Goal: Task Accomplishment & Management: Complete application form

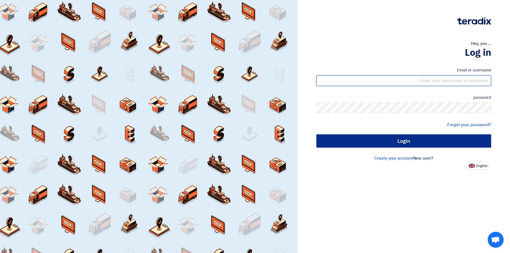
type input "[EMAIL_ADDRESS][DOMAIN_NAME]"
click at [356, 144] on input "Login" at bounding box center [404, 141] width 175 height 13
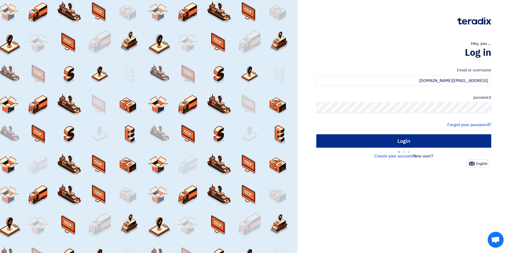
type input "Sign in"
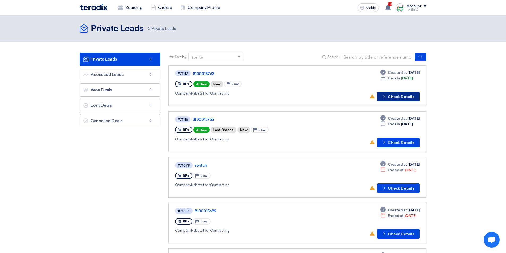
click at [399, 95] on font "Check Details" at bounding box center [401, 97] width 26 height 5
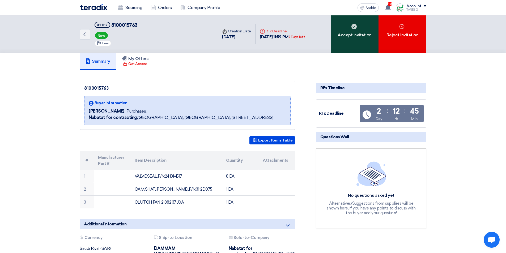
click at [351, 36] on font "Accept Invitation" at bounding box center [355, 34] width 34 height 5
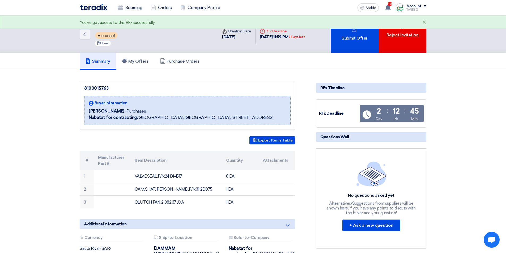
click at [351, 36] on font "Submit Offer" at bounding box center [355, 38] width 26 height 5
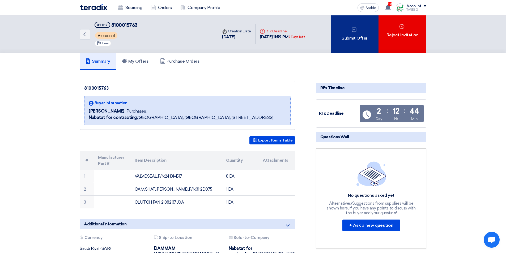
click at [361, 31] on div "Submit Offer" at bounding box center [355, 33] width 48 height 37
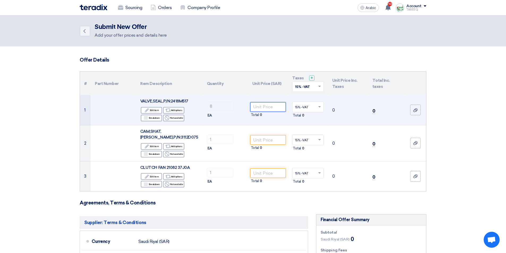
click at [272, 107] on input "number" at bounding box center [268, 107] width 36 height 10
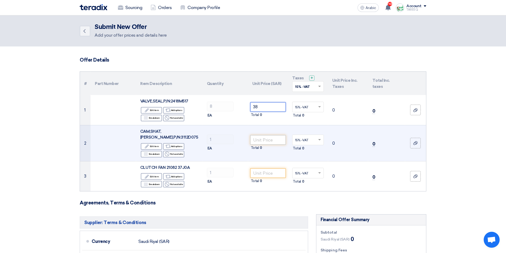
type input "38"
click at [269, 137] on input "number" at bounding box center [268, 140] width 36 height 10
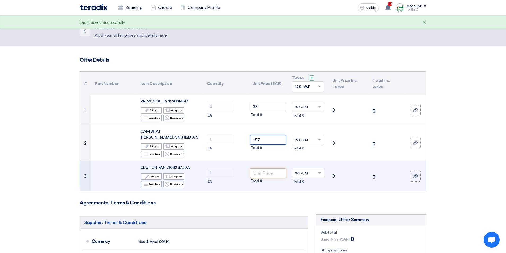
type input "157"
click at [267, 170] on input "number" at bounding box center [268, 174] width 36 height 10
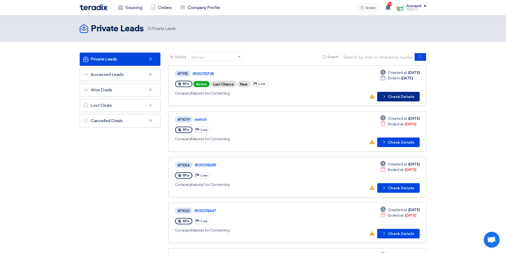
click at [391, 96] on font "Check Details" at bounding box center [401, 97] width 26 height 5
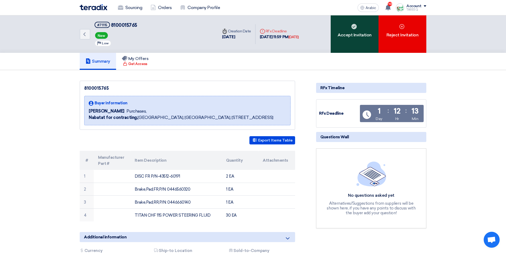
click at [345, 42] on div "Accept Invitation" at bounding box center [355, 33] width 48 height 37
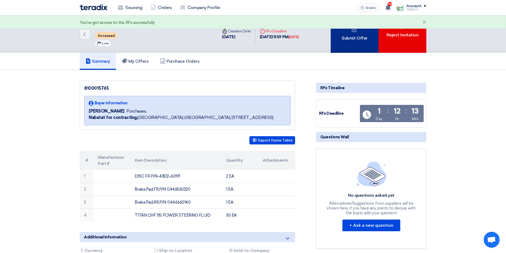
click at [340, 47] on div "Submit Offer" at bounding box center [355, 33] width 48 height 37
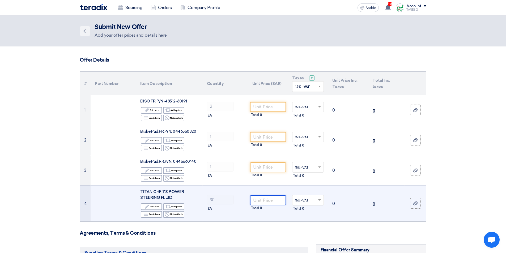
click at [271, 199] on input "number" at bounding box center [268, 201] width 36 height 10
type input "3"
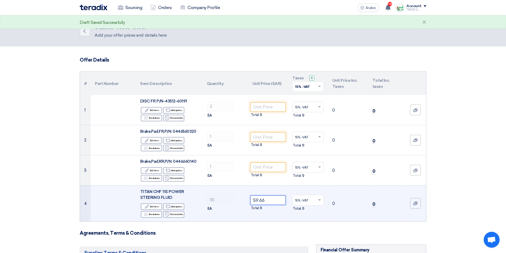
type input "59.66"
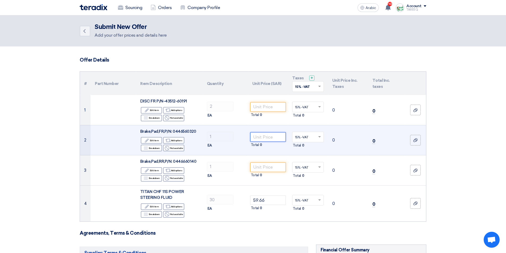
click at [269, 135] on input "number" at bounding box center [268, 137] width 36 height 10
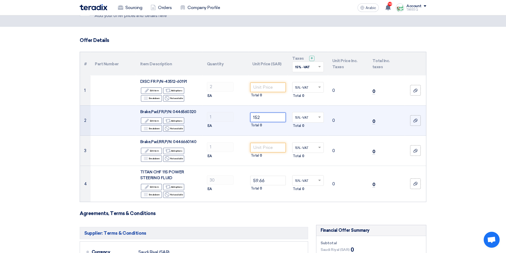
scroll to position [53, 0]
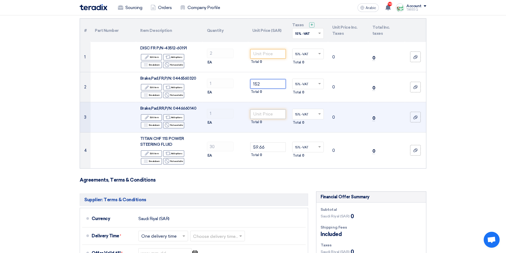
type input "152"
click at [261, 115] on input "number" at bounding box center [268, 115] width 36 height 10
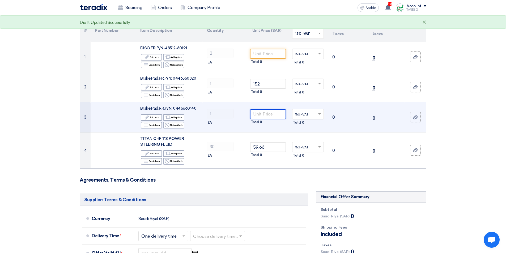
type input "2"
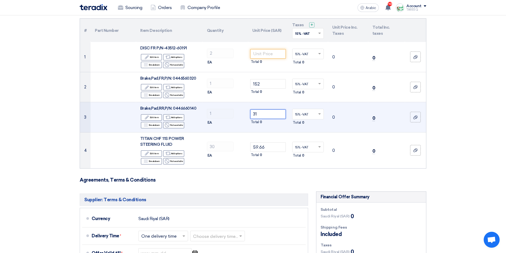
type input "3"
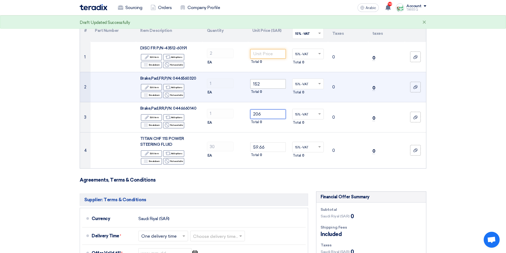
type input "206"
click at [268, 86] on input "152" at bounding box center [268, 84] width 36 height 10
type input "1"
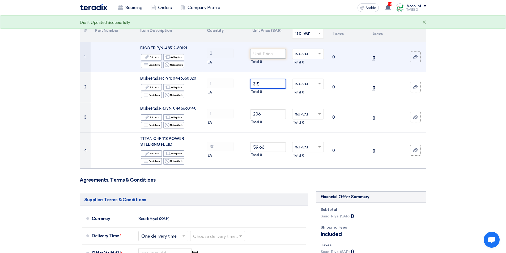
type input "315"
click at [274, 52] on input "number" at bounding box center [268, 54] width 36 height 10
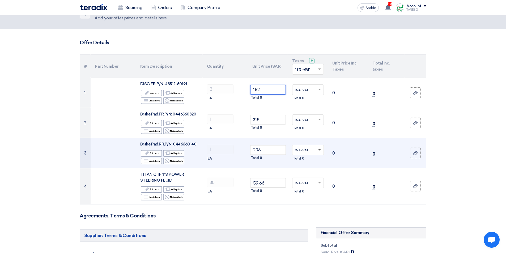
scroll to position [27, 0]
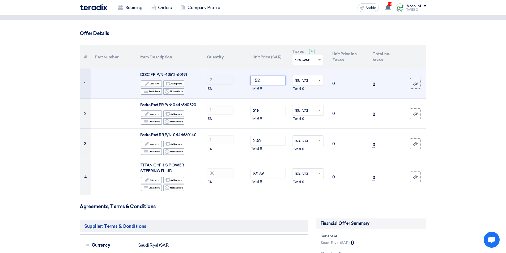
type input "152"
click at [321, 80] on span at bounding box center [319, 81] width 3 height 2
click at [305, 91] on span "15% -VAT" at bounding box center [301, 91] width 13 height 4
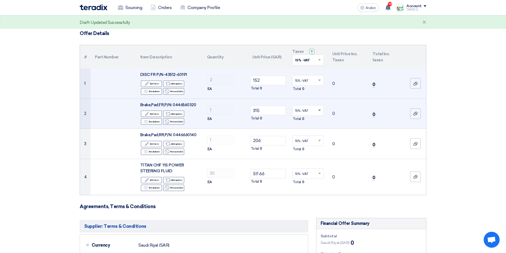
click at [319, 110] on span at bounding box center [319, 111] width 3 height 2
click at [309, 122] on span "15% -VAT" at bounding box center [301, 121] width 13 height 4
click at [303, 119] on font "0" at bounding box center [303, 119] width 2 height 4
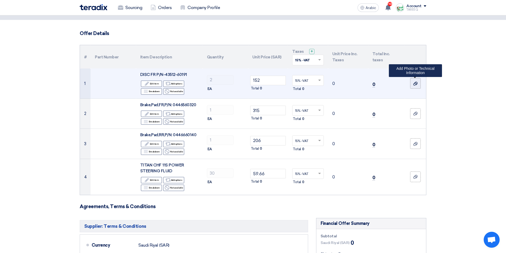
click at [416, 84] on icon at bounding box center [416, 84] width 4 height 4
click at [0, 0] on input "file" at bounding box center [0, 0] width 0 height 0
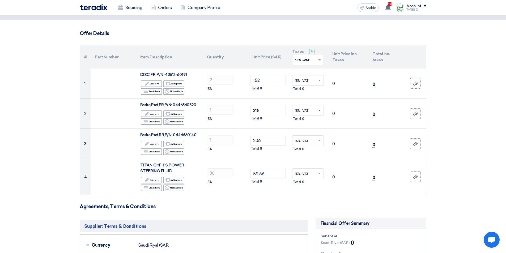
click at [320, 111] on span at bounding box center [319, 111] width 3 height 2
click at [307, 122] on span "15% -VAT" at bounding box center [301, 121] width 13 height 4
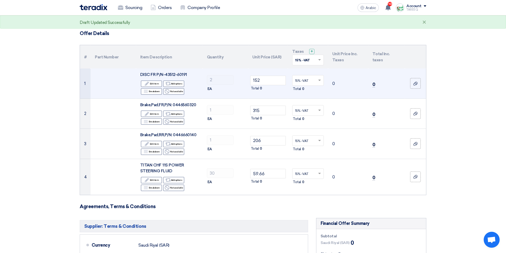
click at [334, 83] on font "0" at bounding box center [334, 83] width 3 height 5
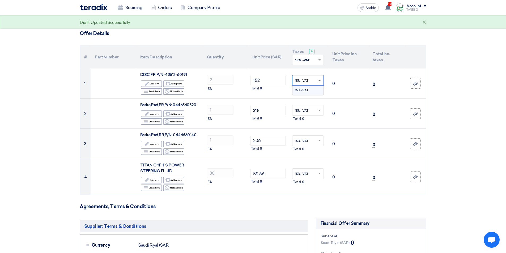
click at [321, 81] on span at bounding box center [319, 80] width 3 height 1
click at [321, 111] on span at bounding box center [319, 111] width 3 height 2
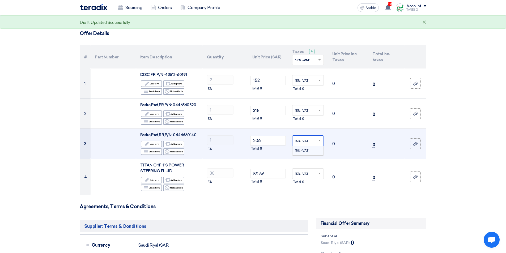
click at [321, 140] on span at bounding box center [320, 141] width 7 height 5
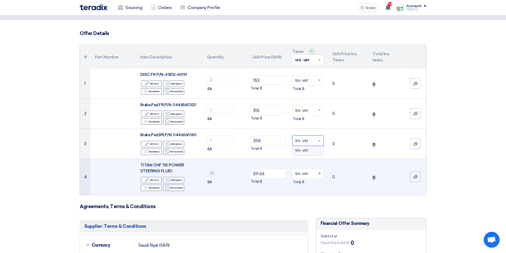
click at [320, 175] on span at bounding box center [320, 173] width 7 height 5
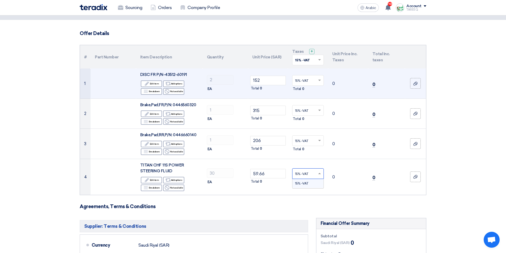
click at [303, 90] on font "0" at bounding box center [303, 89] width 2 height 4
click at [303, 89] on font "0" at bounding box center [303, 89] width 2 height 4
click at [321, 81] on span at bounding box center [320, 80] width 7 height 5
click at [299, 90] on span "15% -VAT" at bounding box center [301, 91] width 13 height 4
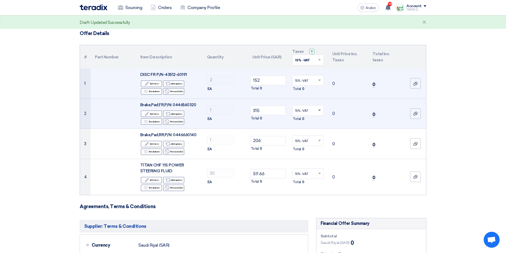
click at [320, 110] on span at bounding box center [319, 111] width 3 height 2
click at [307, 119] on span "15% -VAT" at bounding box center [301, 121] width 13 height 4
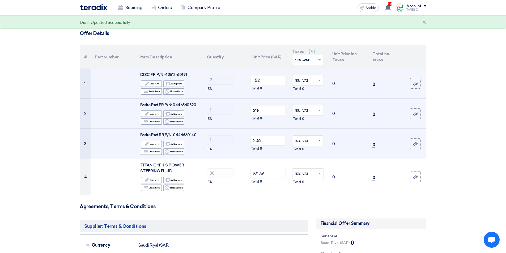
click at [319, 140] on span at bounding box center [319, 141] width 3 height 2
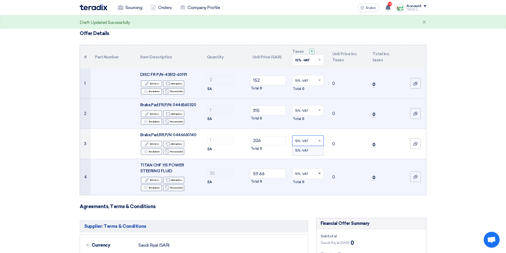
click at [321, 173] on span at bounding box center [319, 174] width 3 height 2
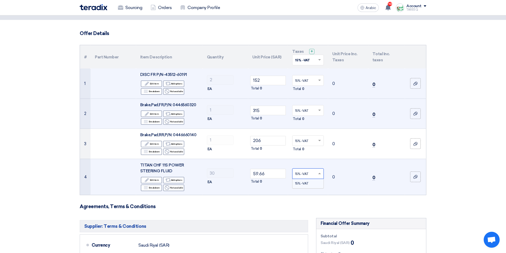
click at [310, 183] on div "15% -VAT" at bounding box center [308, 183] width 31 height 9
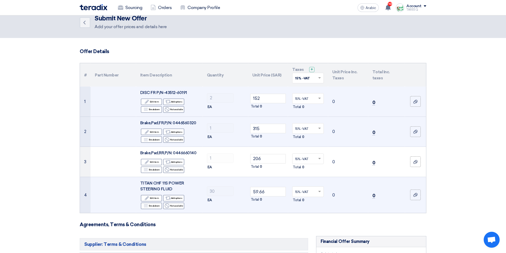
scroll to position [0, 0]
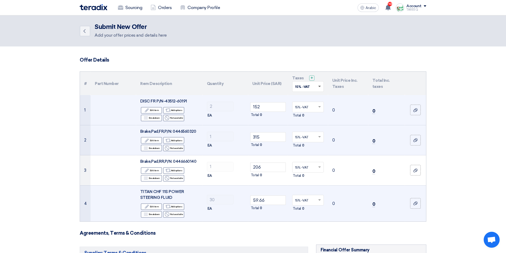
click at [321, 86] on span at bounding box center [319, 87] width 3 height 2
click at [309, 95] on span "15% -VAT" at bounding box center [302, 97] width 15 height 4
click at [312, 78] on font "+" at bounding box center [312, 78] width 3 height 5
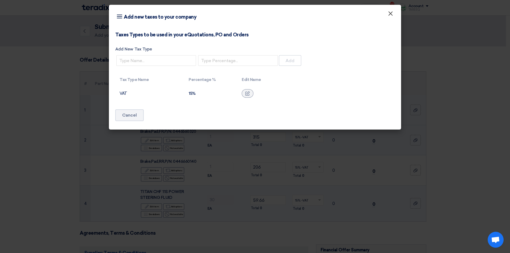
click at [392, 16] on font "×" at bounding box center [390, 15] width 5 height 11
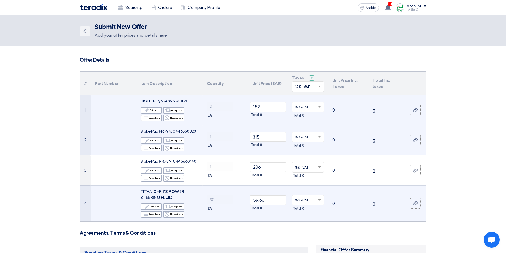
click at [299, 210] on font "Total" at bounding box center [297, 209] width 8 height 4
click at [334, 204] on font "0" at bounding box center [334, 203] width 3 height 5
click at [375, 205] on font "0" at bounding box center [374, 204] width 3 height 5
click at [414, 207] on div at bounding box center [415, 204] width 5 height 6
click at [0, 0] on input "file" at bounding box center [0, 0] width 0 height 0
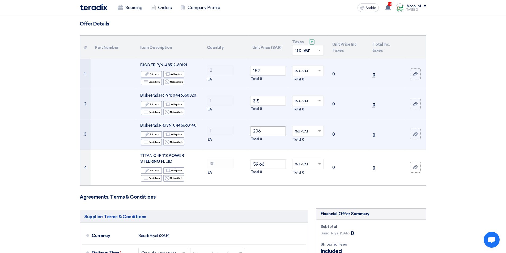
scroll to position [27, 0]
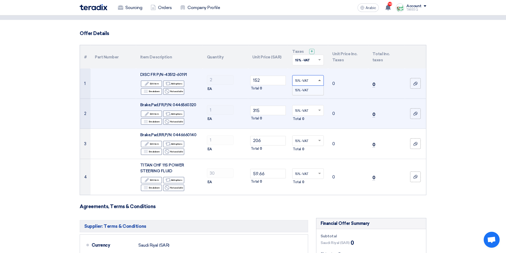
click at [320, 80] on span at bounding box center [319, 80] width 3 height 1
click at [309, 89] on span "15% -VAT" at bounding box center [301, 91] width 13 height 4
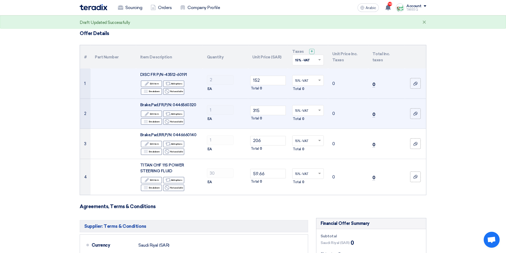
click at [303, 88] on font "0" at bounding box center [303, 89] width 2 height 4
click at [306, 88] on div "Total 0" at bounding box center [308, 89] width 32 height 6
click at [337, 83] on td "0" at bounding box center [348, 84] width 40 height 30
click at [334, 83] on font "0" at bounding box center [334, 83] width 3 height 5
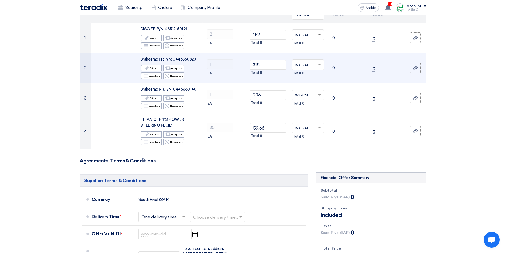
scroll to position [80, 0]
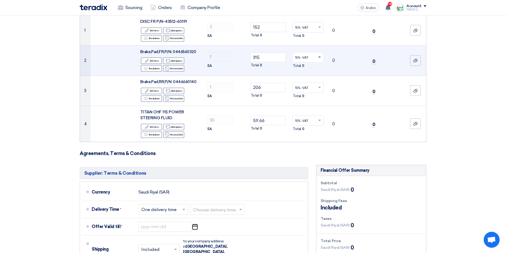
click at [319, 58] on span at bounding box center [319, 58] width 3 height 2
click at [310, 66] on div "15% -VAT" at bounding box center [308, 67] width 31 height 9
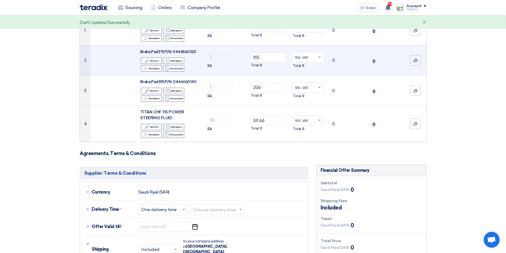
click at [321, 120] on span at bounding box center [320, 120] width 7 height 5
click at [307, 135] on div "15% -VAT" at bounding box center [308, 130] width 31 height 9
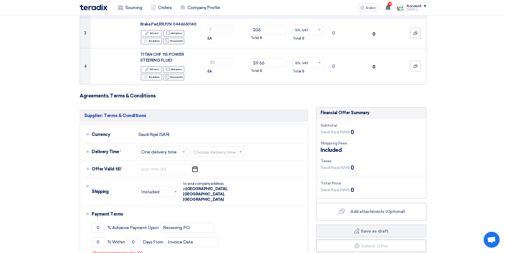
scroll to position [213, 0]
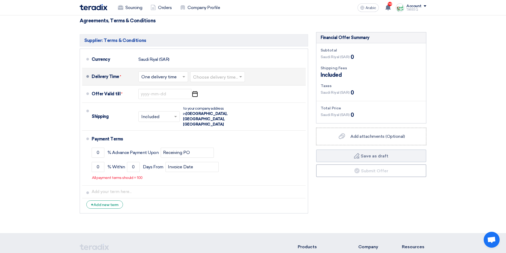
click at [212, 77] on input "text" at bounding box center [217, 77] width 49 height 8
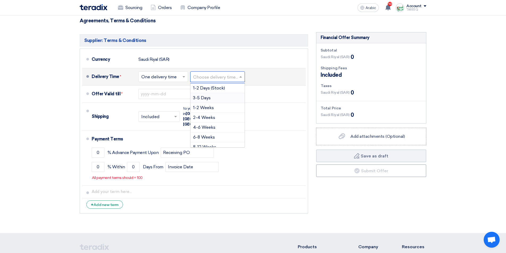
click at [199, 99] on font "3-5 Days" at bounding box center [202, 97] width 18 height 5
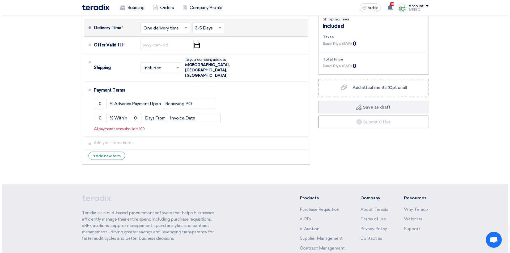
scroll to position [266, 0]
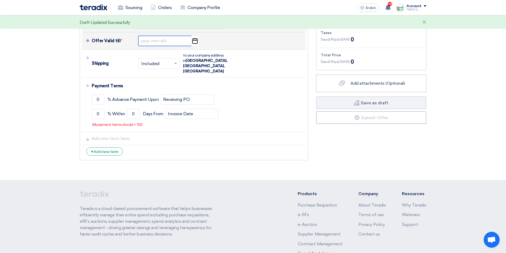
click at [153, 41] on input at bounding box center [165, 41] width 53 height 10
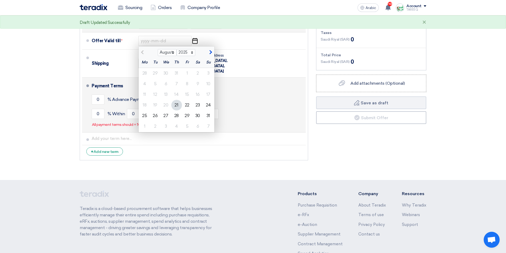
click at [174, 118] on div "28" at bounding box center [176, 116] width 11 height 11
type input "[DATE]"
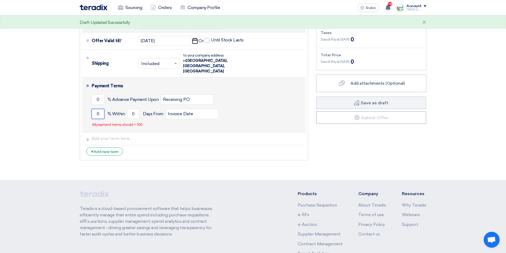
click at [95, 109] on input "0" at bounding box center [98, 114] width 13 height 10
type input "100"
click at [128, 109] on input "0" at bounding box center [133, 114] width 13 height 10
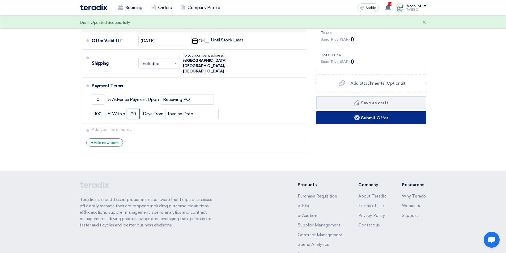
type input "90"
click at [344, 119] on button "Submit Offer" at bounding box center [371, 117] width 110 height 13
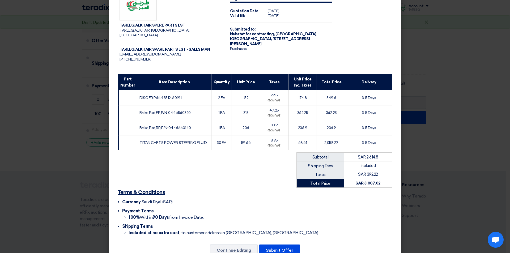
scroll to position [31, 0]
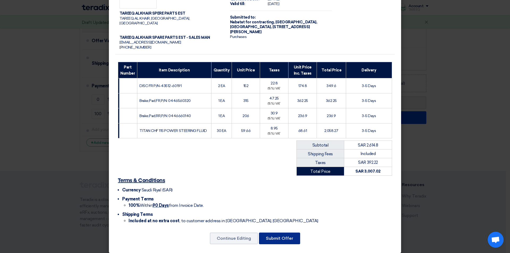
click at [282, 236] on font "Submit Offer" at bounding box center [279, 238] width 27 height 5
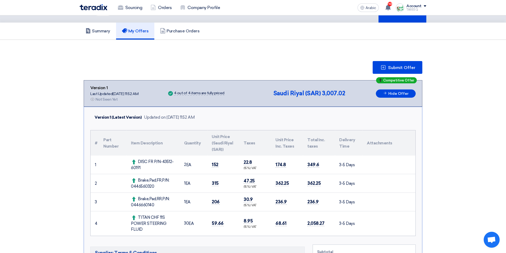
scroll to position [0, 0]
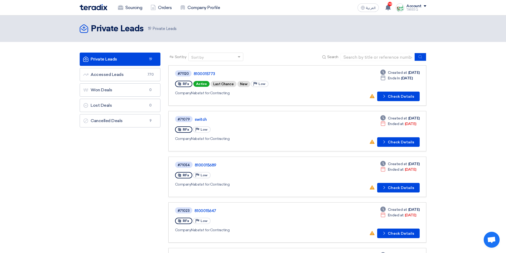
click at [395, 94] on button "Check details Check Details" at bounding box center [399, 97] width 43 height 10
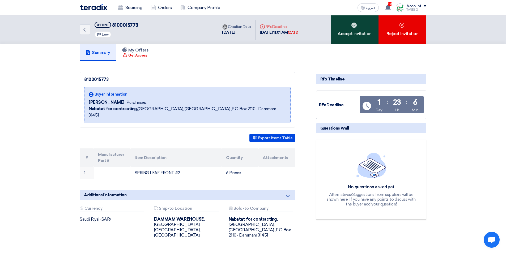
click at [357, 35] on div "Accept Invitation" at bounding box center [355, 29] width 48 height 29
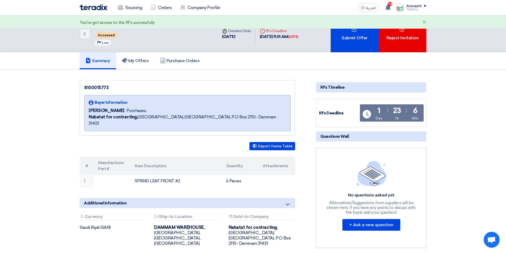
click at [357, 34] on div "Submit Offer" at bounding box center [355, 33] width 48 height 37
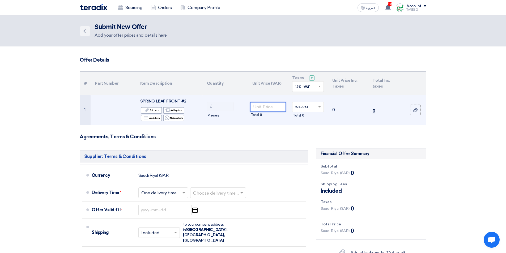
click at [278, 106] on input "number" at bounding box center [268, 107] width 36 height 10
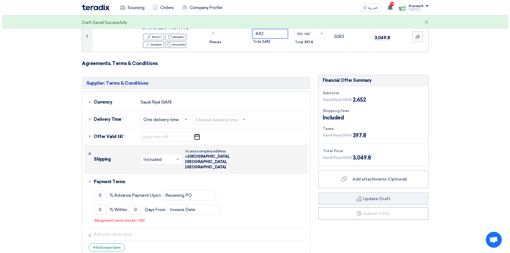
scroll to position [80, 0]
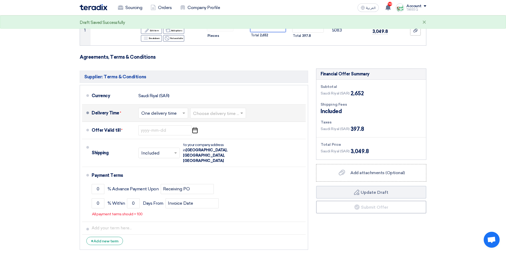
type input "442"
click at [226, 115] on input "text" at bounding box center [218, 114] width 51 height 8
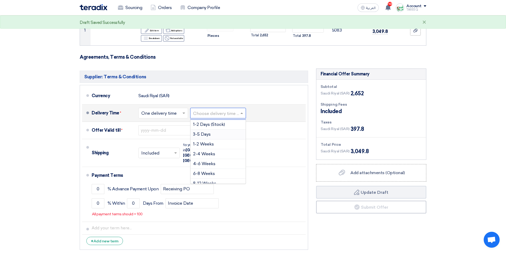
click at [212, 136] on div "3-5 Days" at bounding box center [218, 135] width 55 height 10
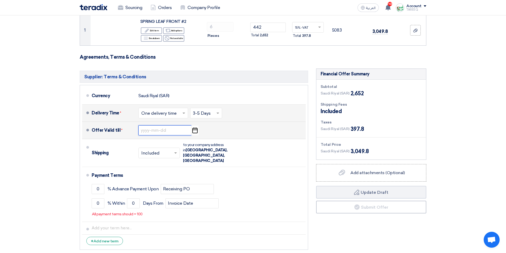
click at [177, 132] on input at bounding box center [165, 130] width 53 height 10
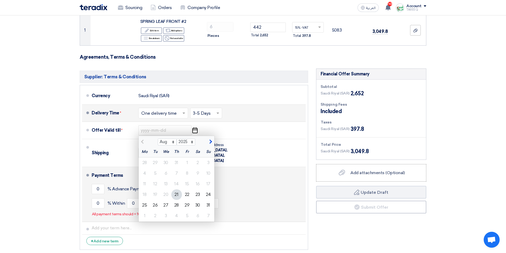
click at [180, 206] on div "28" at bounding box center [176, 205] width 11 height 11
type input "[DATE]"
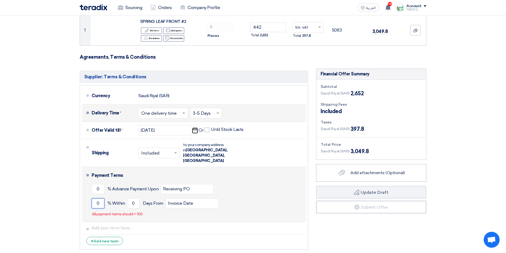
click at [95, 199] on input "0" at bounding box center [98, 204] width 13 height 10
type input "100"
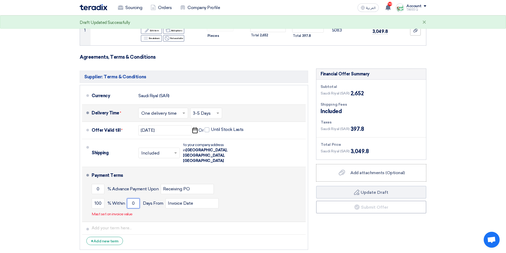
click at [131, 199] on input "0" at bounding box center [133, 204] width 13 height 10
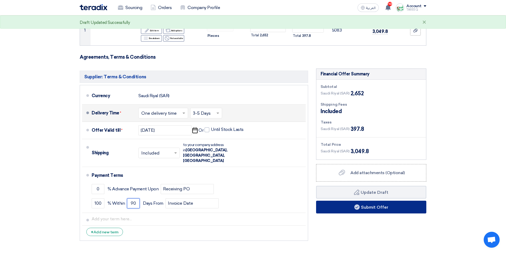
type input "90"
click at [325, 208] on button "Submit Offer" at bounding box center [371, 207] width 110 height 13
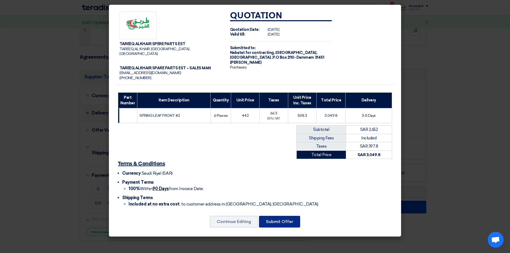
click at [286, 220] on button "Submit Offer" at bounding box center [279, 222] width 41 height 12
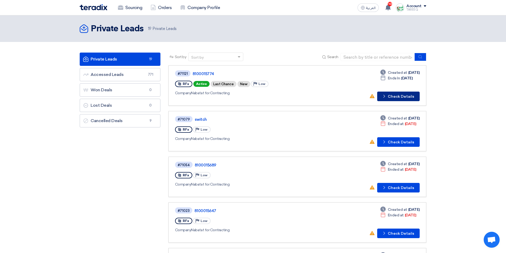
click at [396, 97] on button "Check details Check Details" at bounding box center [399, 97] width 43 height 10
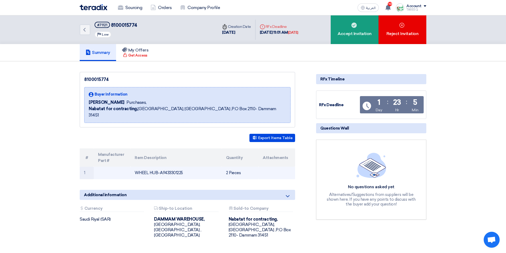
click at [175, 169] on td "WHEEL HUB-A9433301225" at bounding box center [177, 173] width 92 height 12
